Goal: Information Seeking & Learning: Learn about a topic

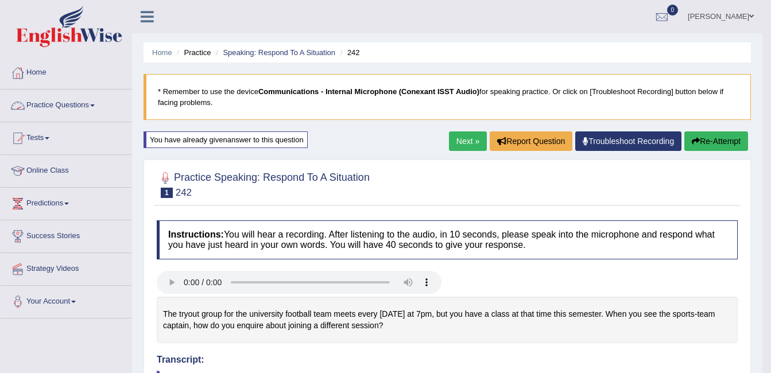
click at [80, 102] on link "Practice Questions" at bounding box center [66, 104] width 131 height 29
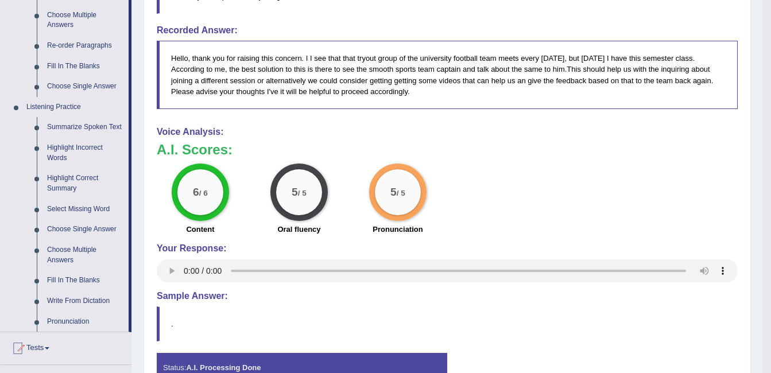
scroll to position [406, 0]
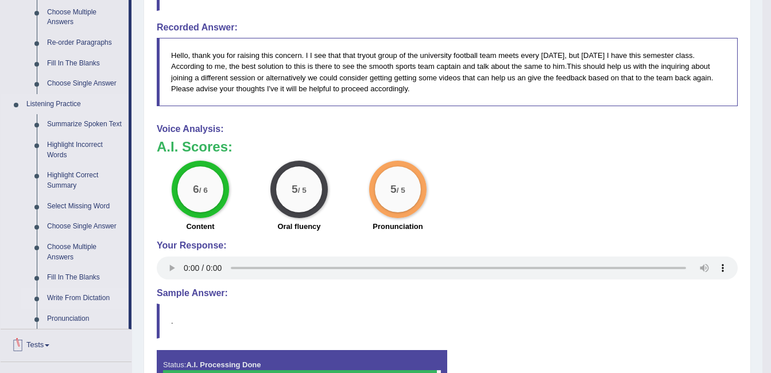
click at [87, 303] on link "Write From Dictation" at bounding box center [85, 298] width 87 height 21
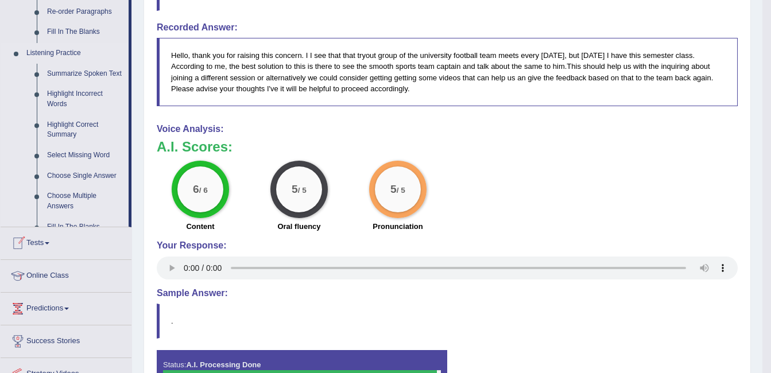
scroll to position [328, 0]
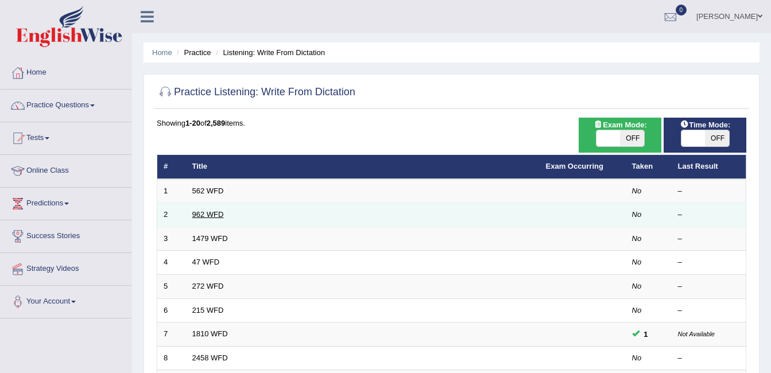
click at [196, 218] on link "962 WFD" at bounding box center [208, 214] width 32 height 9
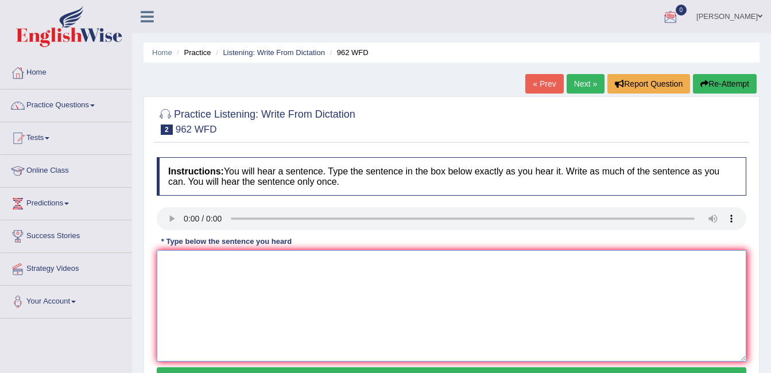
click at [198, 289] on textarea at bounding box center [452, 305] width 590 height 111
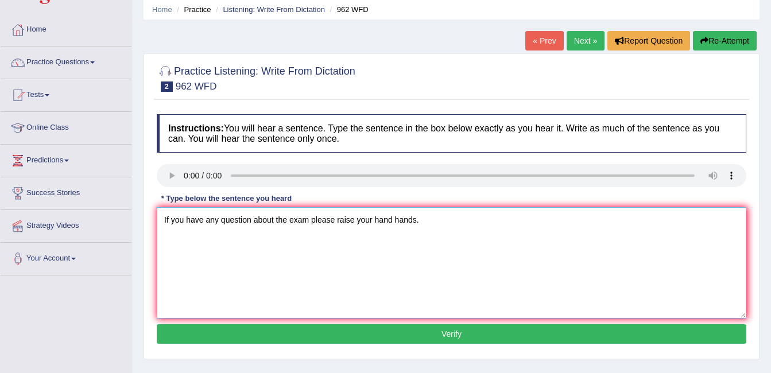
scroll to position [52, 0]
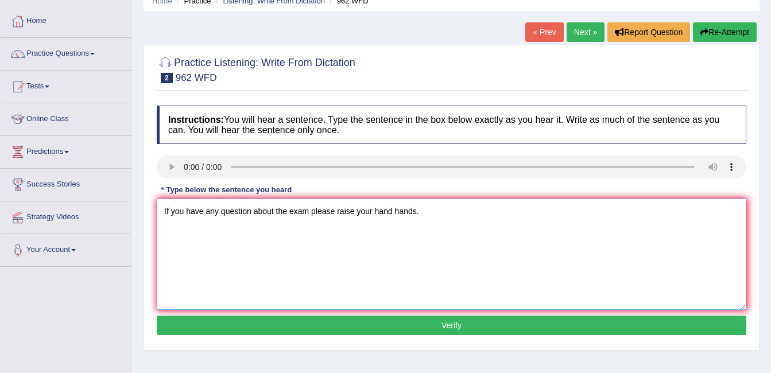
type textarea "If you have any question about the exam please raise your hand hands."
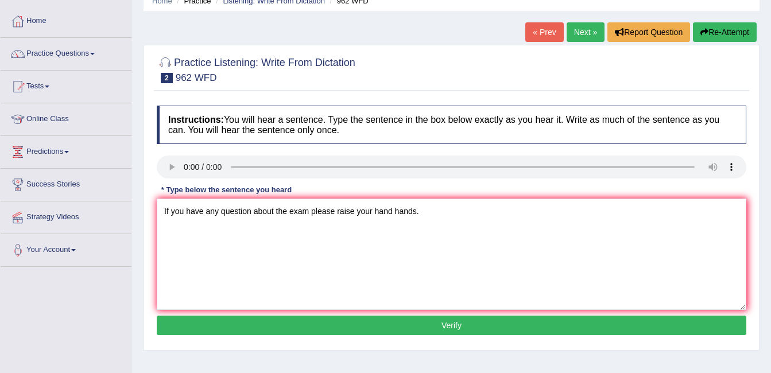
click at [484, 318] on button "Verify" at bounding box center [452, 326] width 590 height 20
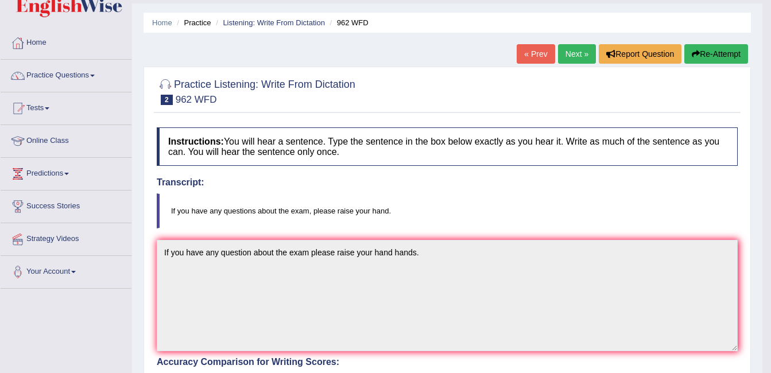
scroll to position [22, 0]
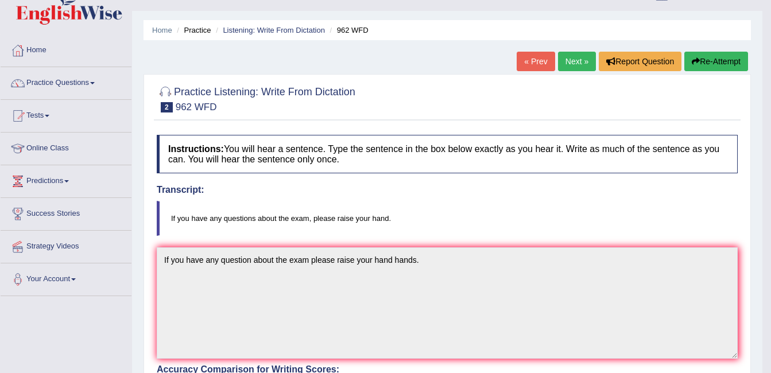
click at [578, 65] on link "Next »" at bounding box center [577, 62] width 38 height 20
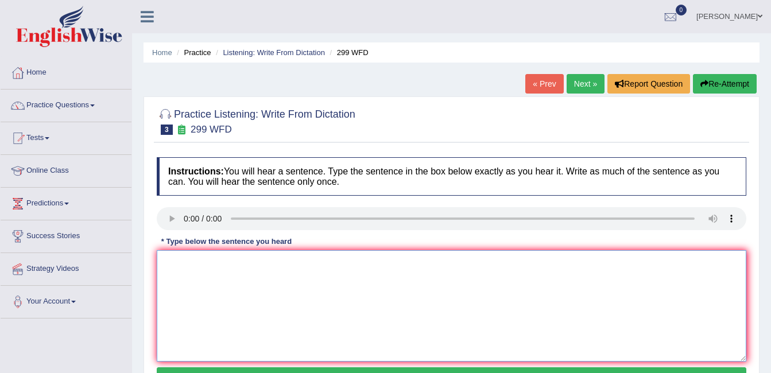
click at [169, 308] on textarea at bounding box center [452, 305] width 590 height 111
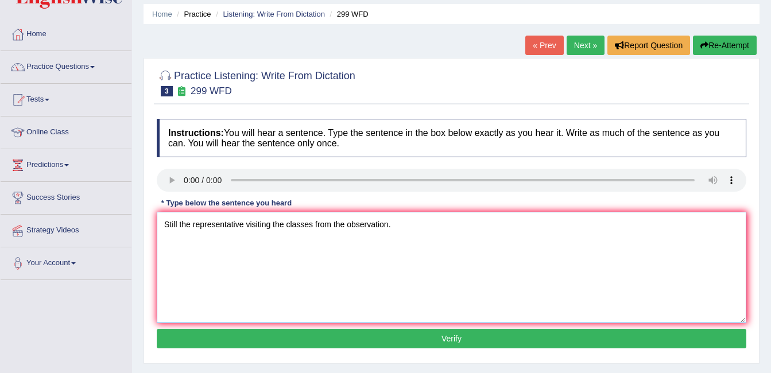
scroll to position [46, 0]
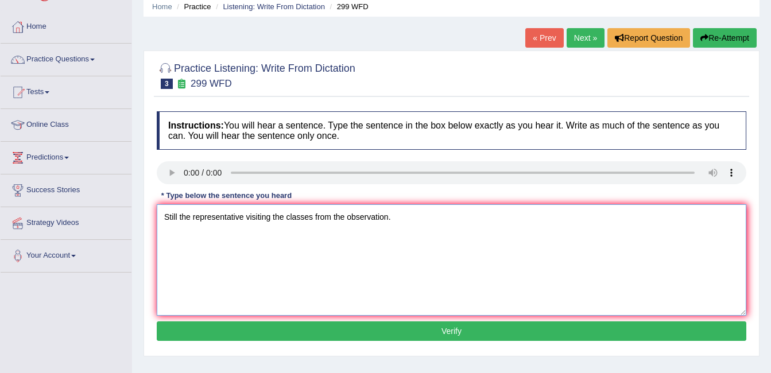
type textarea "Still the representative visiting the classes from the observation."
click at [398, 333] on button "Verify" at bounding box center [452, 332] width 590 height 20
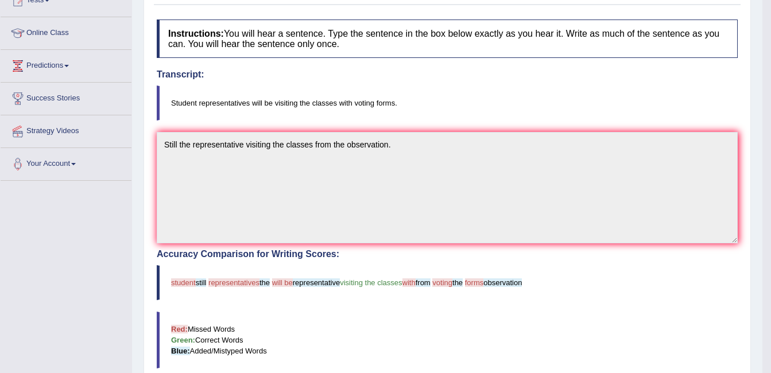
scroll to position [0, 0]
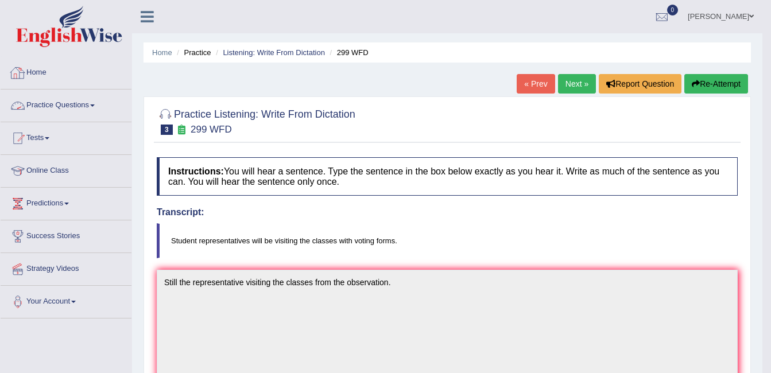
click at [71, 109] on link "Practice Questions" at bounding box center [66, 104] width 131 height 29
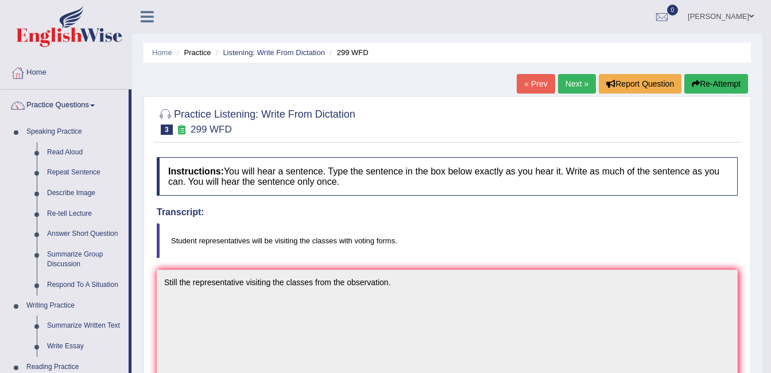
click at [136, 280] on div "Home Practice Listening: Write From Dictation 299 WFD « Prev Next » Report Ques…" at bounding box center [447, 357] width 631 height 715
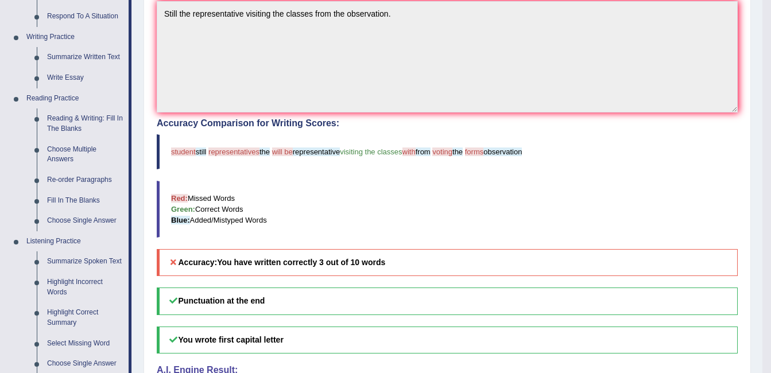
scroll to position [345, 0]
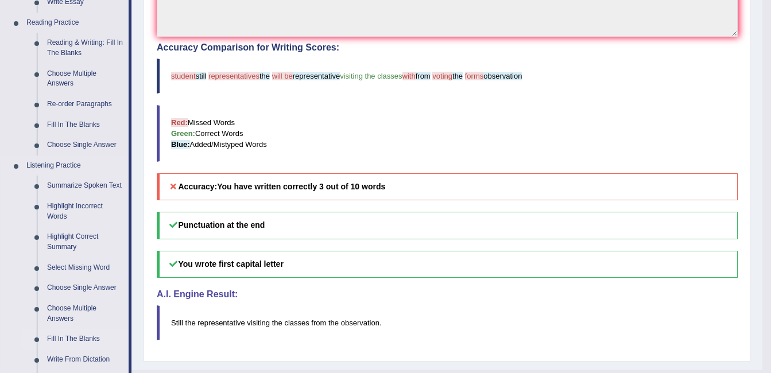
click at [69, 336] on link "Fill In The Blanks" at bounding box center [85, 339] width 87 height 21
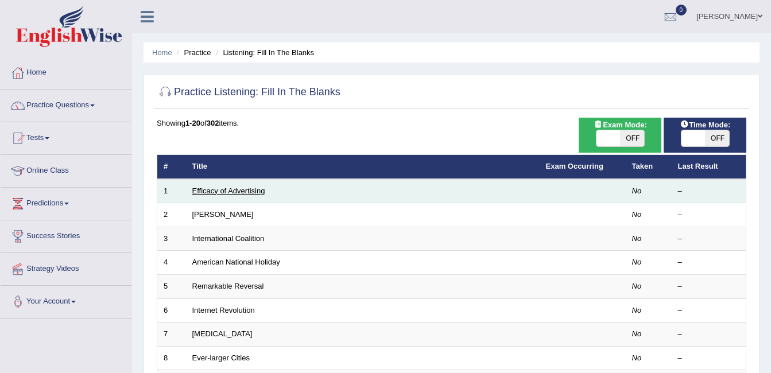
click at [239, 192] on link "Efficacy of Advertising" at bounding box center [228, 191] width 73 height 9
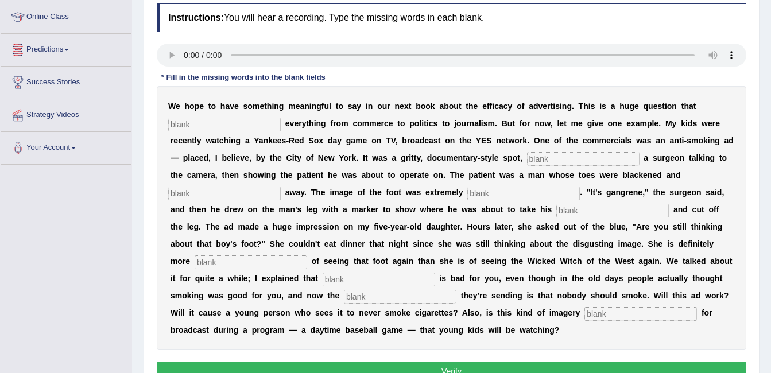
click at [187, 118] on input "text" at bounding box center [224, 125] width 113 height 14
type input "impact"
click at [527, 154] on input "text" at bounding box center [583, 159] width 113 height 14
type input "featuring"
click at [281, 187] on input "text" at bounding box center [224, 194] width 113 height 14
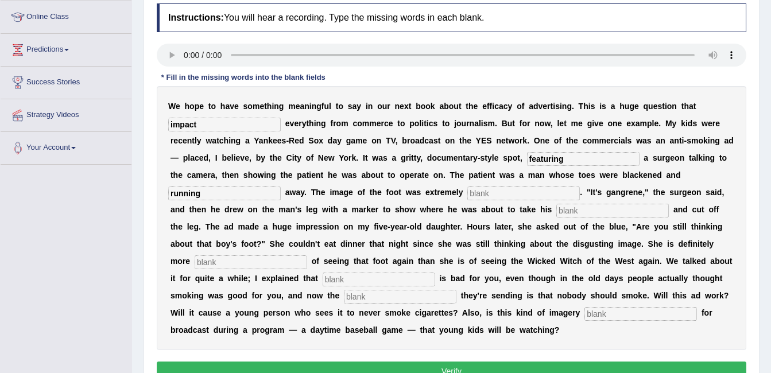
type input "running"
click at [467, 192] on input "text" at bounding box center [523, 194] width 113 height 14
type input "disgusting"
click at [556, 208] on input "text" at bounding box center [612, 211] width 113 height 14
type input "hacks"
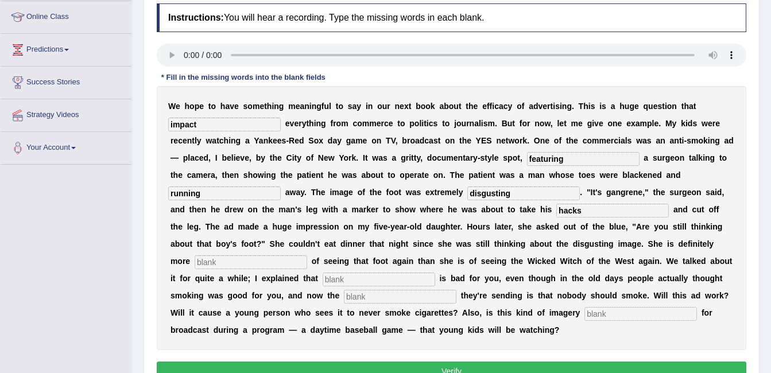
click at [307, 256] on input "text" at bounding box center [251, 263] width 113 height 14
type input "scared"
click at [435, 273] on input "text" at bounding box center [379, 280] width 113 height 14
type input "smoking"
click at [457, 290] on input "text" at bounding box center [400, 297] width 113 height 14
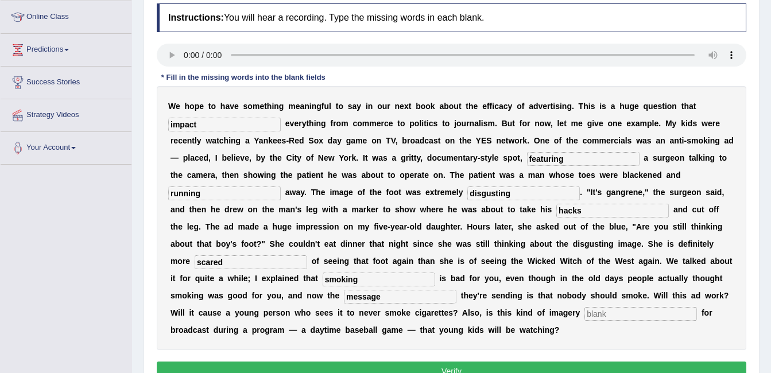
type input "message"
click at [585, 311] on input "text" at bounding box center [641, 314] width 113 height 14
type input "appropriate"
click at [462, 362] on button "Verify" at bounding box center [452, 372] width 590 height 20
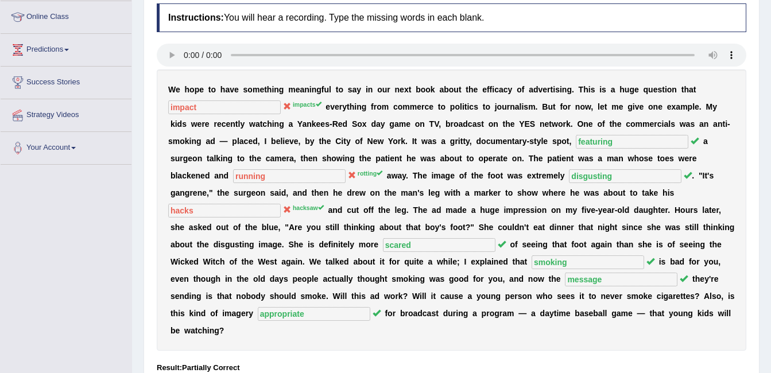
click at [142, 17] on div "Home Practice Listening: Fill In The Blanks Efficacy of Advertising « Prev Next…" at bounding box center [451, 135] width 639 height 579
click at [138, 20] on div "Home Practice Listening: Fill In The Blanks Efficacy of Advertising « Prev Next…" at bounding box center [451, 135] width 639 height 579
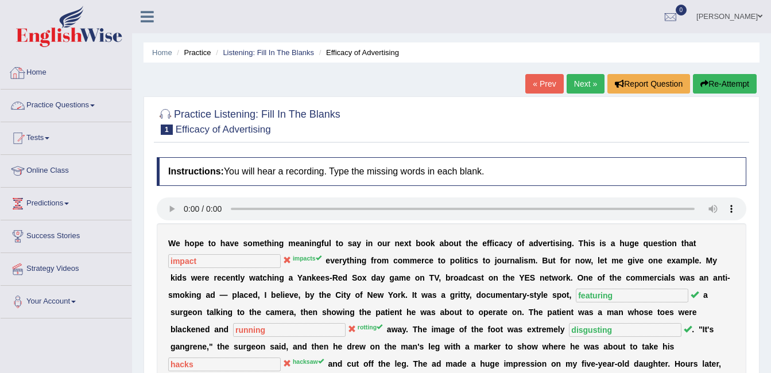
click at [42, 106] on link "Practice Questions" at bounding box center [66, 104] width 131 height 29
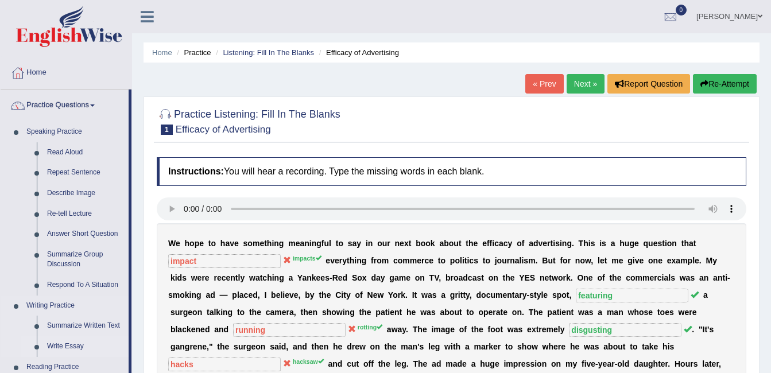
click at [67, 345] on link "Write Essay" at bounding box center [85, 347] width 87 height 21
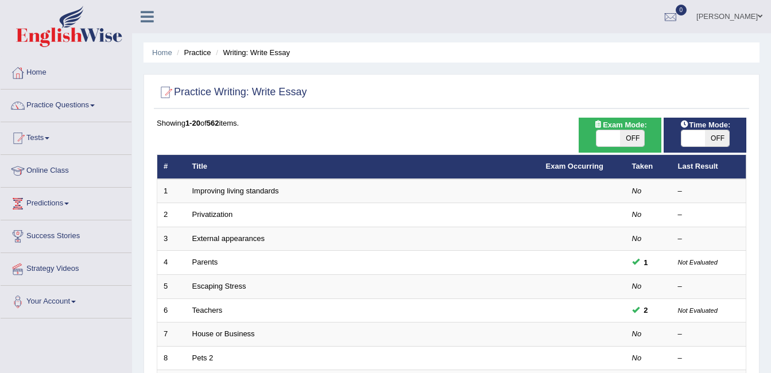
scroll to position [326, 0]
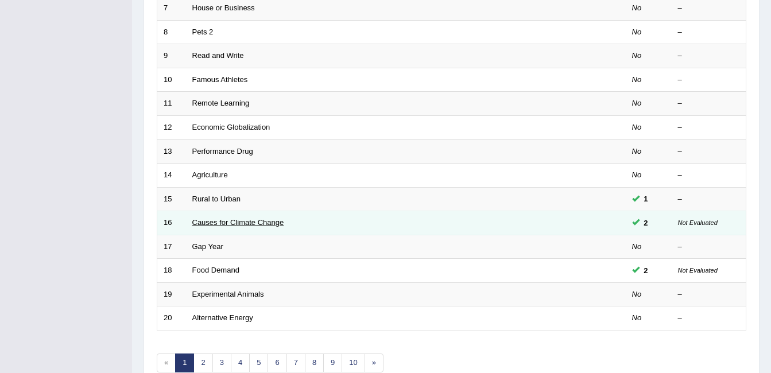
click at [216, 224] on link "Causes for Climate Change" at bounding box center [238, 222] width 92 height 9
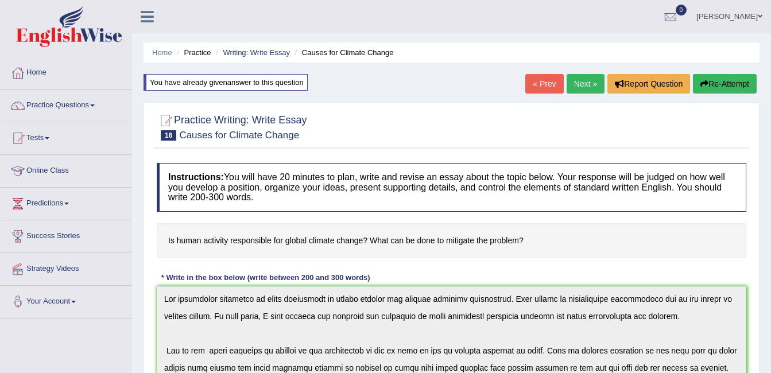
drag, startPoint x: 224, startPoint y: 188, endPoint x: 34, endPoint y: 13, distance: 258.5
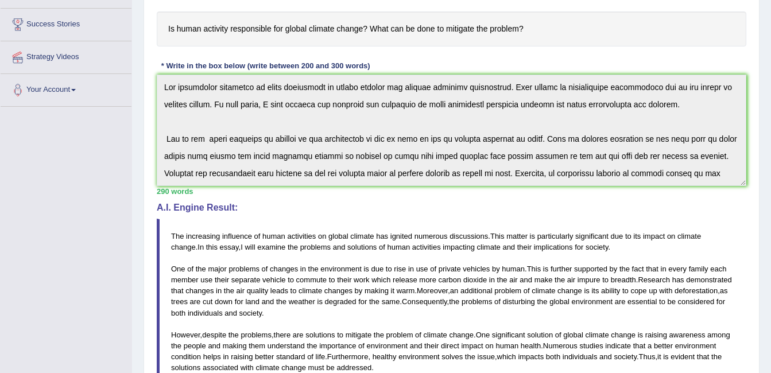
scroll to position [218, 0]
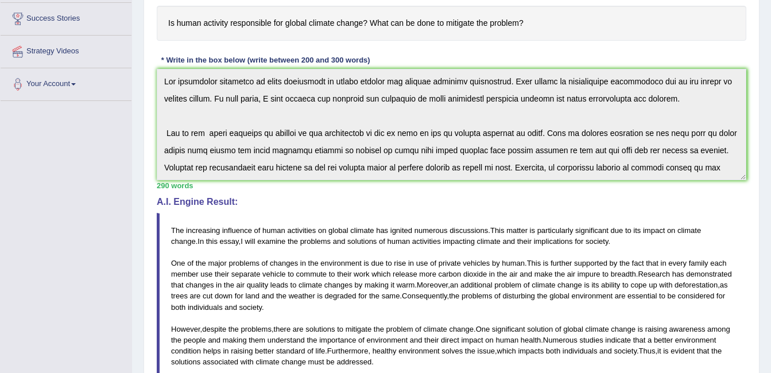
drag, startPoint x: 606, startPoint y: 266, endPoint x: 626, endPoint y: 279, distance: 23.6
click at [626, 279] on blockquote "The increasing influence of human activities on global climate has ignited nume…" at bounding box center [452, 313] width 590 height 200
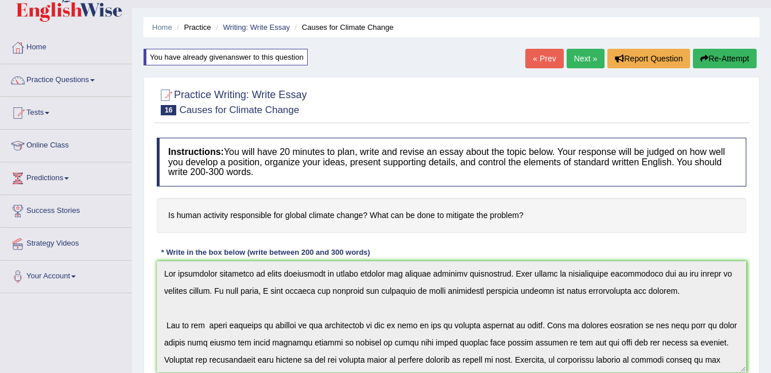
scroll to position [0, 0]
